Goal: Task Accomplishment & Management: Manage account settings

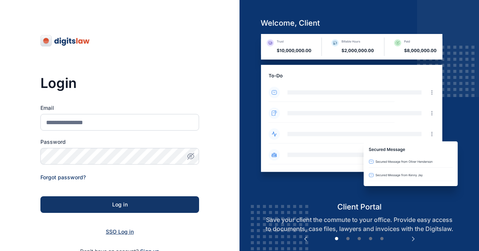
click at [125, 232] on span "SSO Log in" at bounding box center [120, 231] width 28 height 6
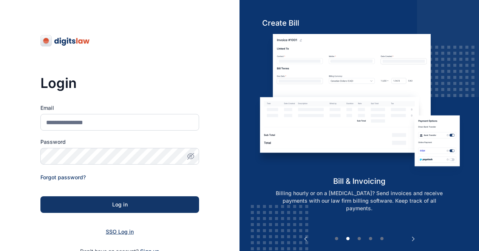
click at [125, 232] on span "SSO Log in" at bounding box center [120, 231] width 28 height 6
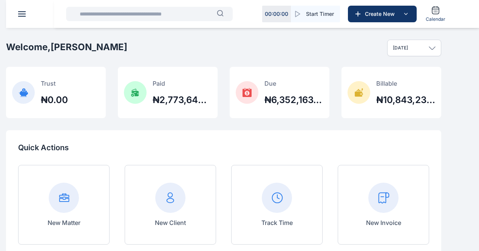
scroll to position [30, 0]
click at [0, 0] on icon at bounding box center [0, 0] width 0 height 0
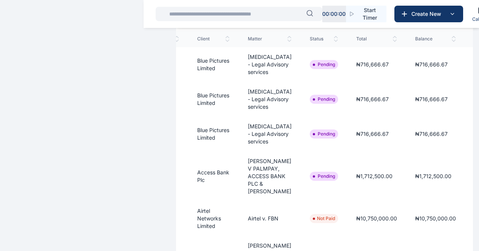
scroll to position [0, 164]
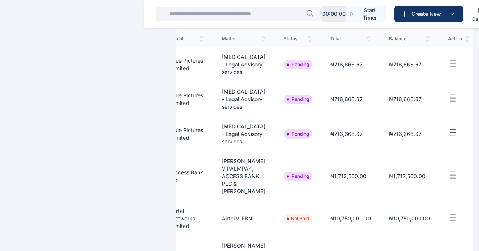
click at [450, 172] on line "button" at bounding box center [452, 172] width 5 height 0
click at [406, 197] on span "Approve" at bounding box center [417, 201] width 22 height 8
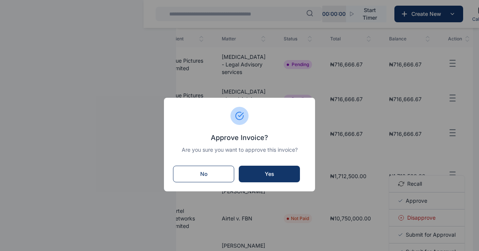
click at [281, 173] on div "Yes" at bounding box center [269, 174] width 46 height 8
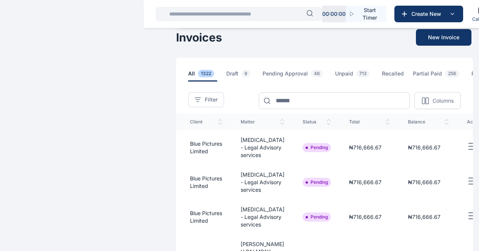
scroll to position [0, 146]
click at [466, 211] on icon "button" at bounding box center [470, 215] width 9 height 9
click at [422, 238] on div "Approve" at bounding box center [445, 241] width 76 height 17
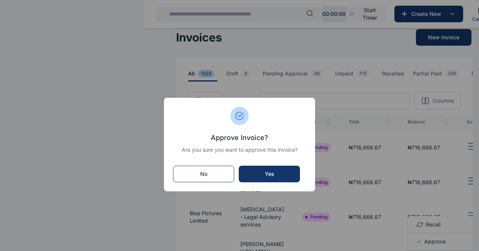
click at [281, 175] on div "Yes" at bounding box center [269, 174] width 46 height 8
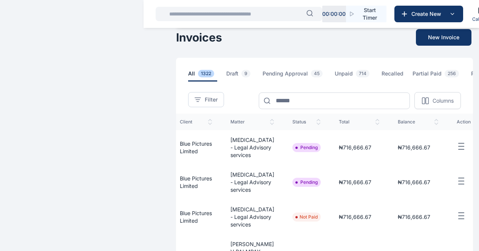
scroll to position [0, 164]
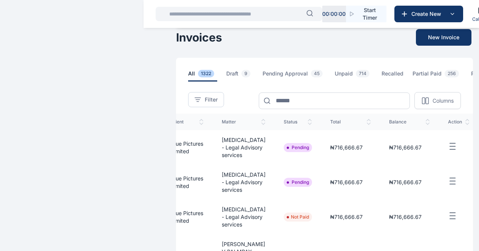
click at [448, 181] on icon "button" at bounding box center [452, 181] width 9 height 9
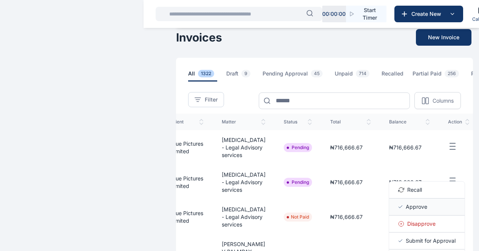
click at [406, 204] on span "Approve" at bounding box center [417, 207] width 22 height 8
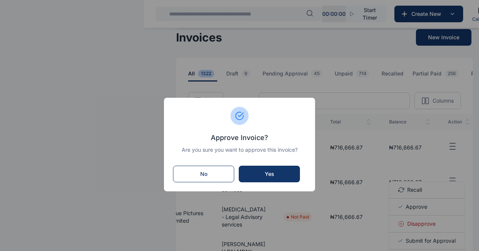
click at [281, 172] on div "Yes" at bounding box center [269, 174] width 46 height 8
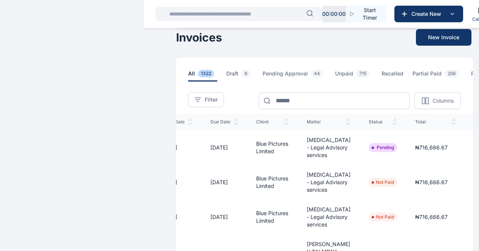
scroll to position [0, 82]
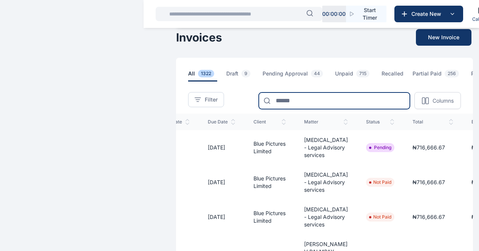
click at [327, 109] on input at bounding box center [334, 101] width 151 height 17
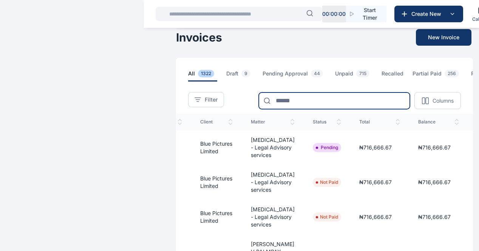
scroll to position [0, 164]
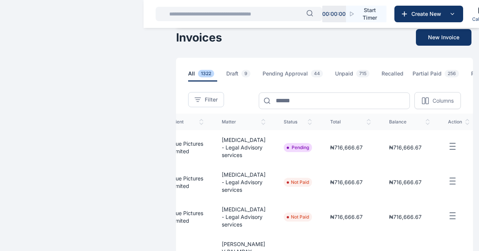
click at [450, 144] on line "button" at bounding box center [452, 144] width 5 height 0
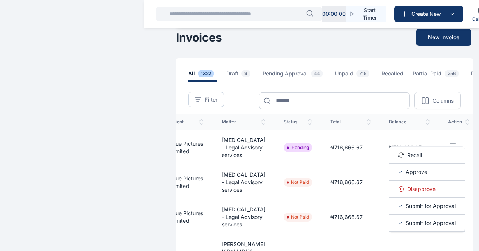
click at [406, 176] on span "Approve" at bounding box center [417, 172] width 22 height 8
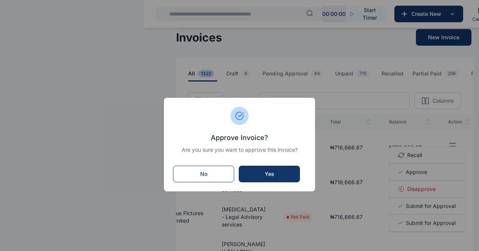
click at [278, 174] on div "Yes" at bounding box center [269, 174] width 46 height 8
